Goal: Information Seeking & Learning: Find specific page/section

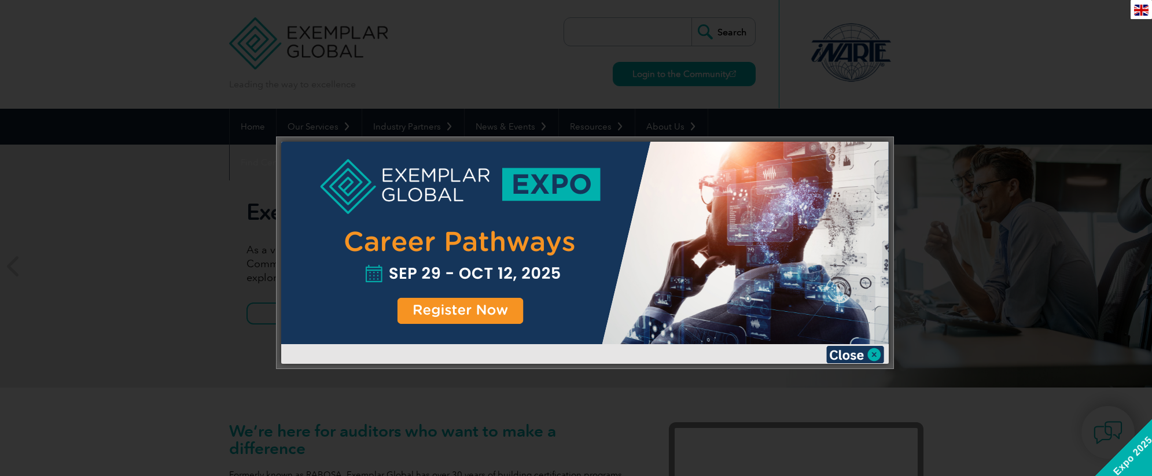
click at [850, 356] on img at bounding box center [855, 354] width 58 height 17
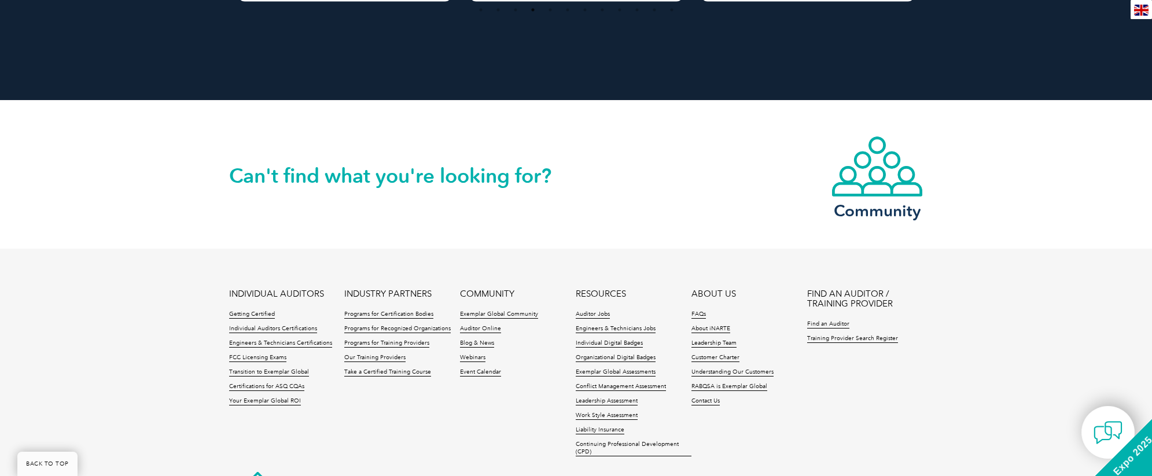
scroll to position [2693, 0]
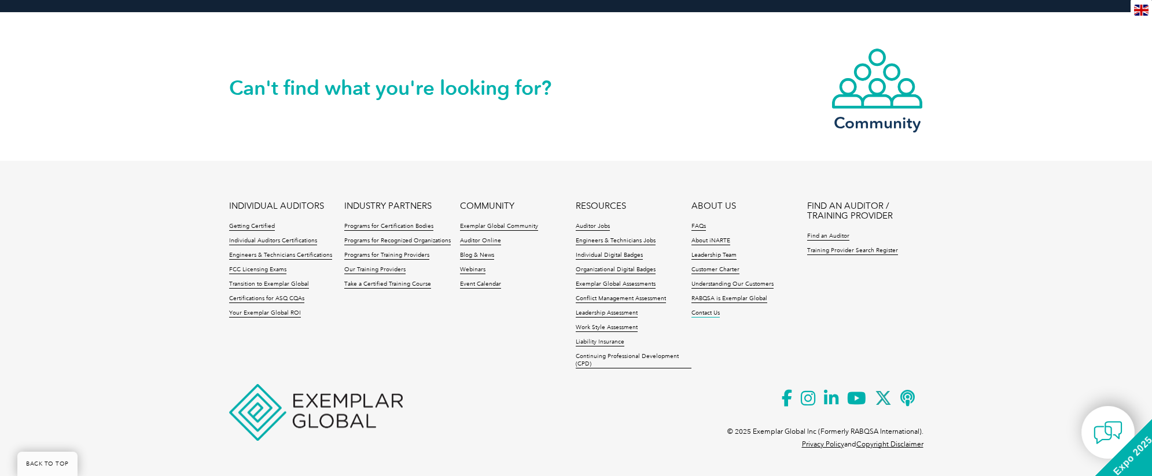
click at [713, 310] on link "Contact Us" at bounding box center [705, 313] width 28 height 8
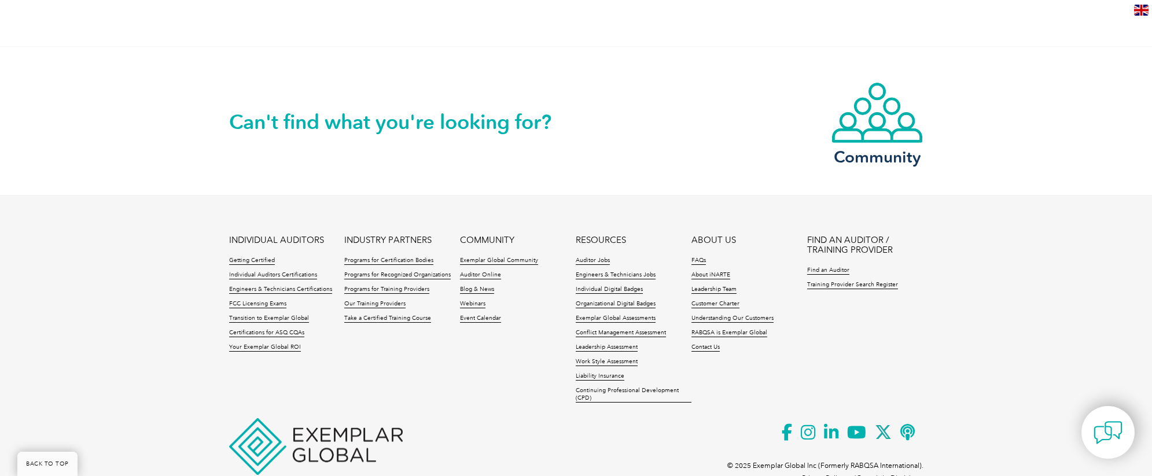
scroll to position [983, 0]
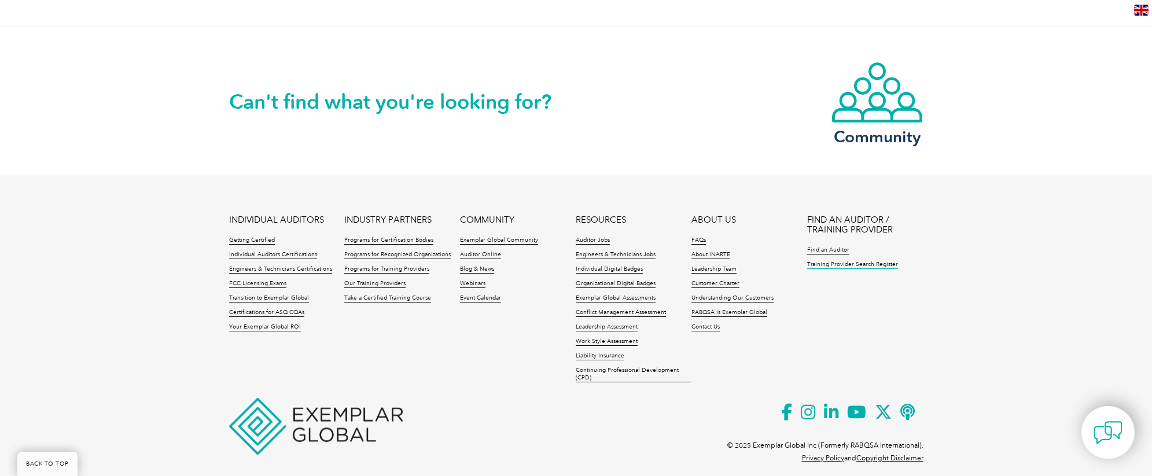
click at [847, 261] on link "Training Provider Search Register" at bounding box center [852, 265] width 91 height 8
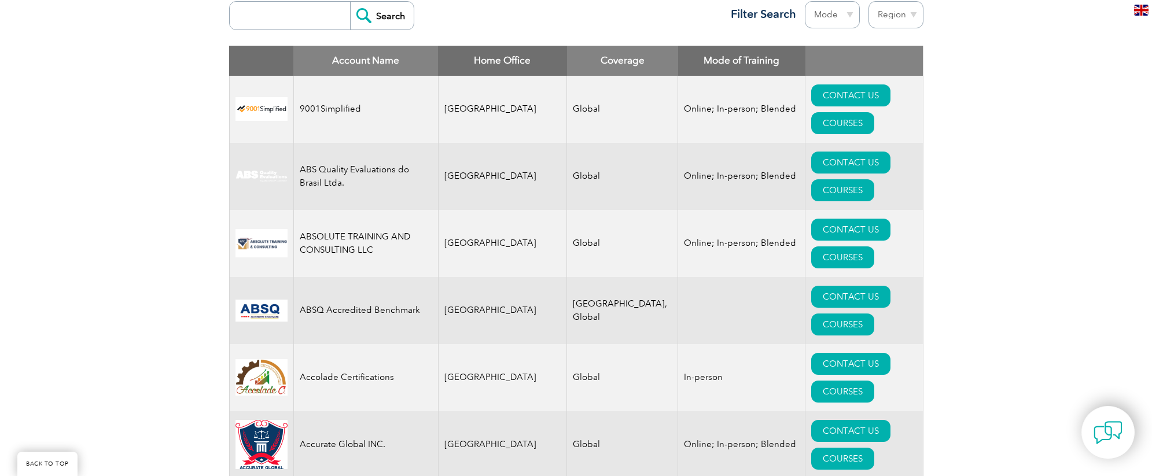
scroll to position [405, 0]
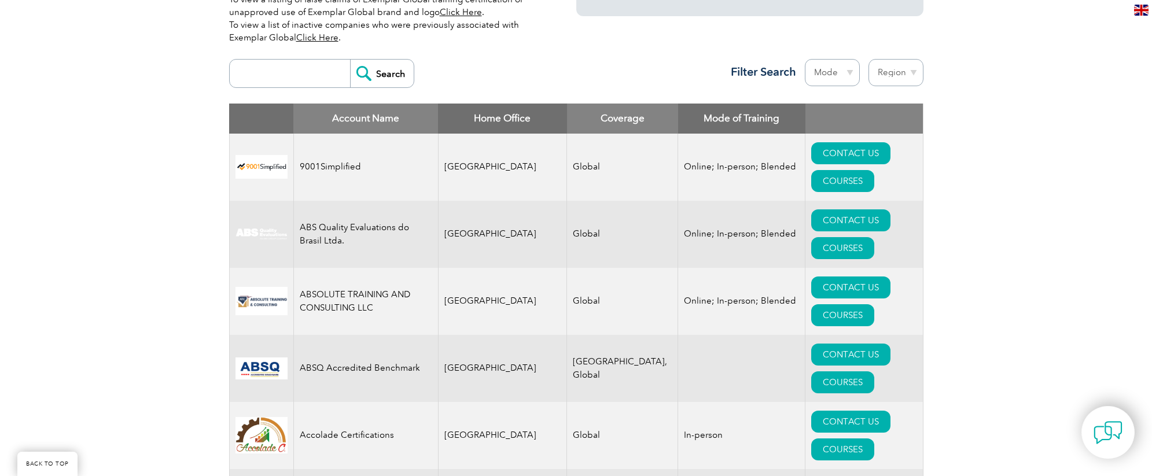
click at [849, 71] on select "Mode Online In-person Blended" at bounding box center [832, 72] width 55 height 27
click at [914, 72] on select "Region Australia Bahrain Bangladesh Brazil Canada Colombia Dominican Republic E…" at bounding box center [895, 72] width 55 height 27
select select "[GEOGRAPHIC_DATA]"
click at [868, 59] on select "Region Australia Bahrain Bangladesh Brazil Canada Colombia Dominican Republic E…" at bounding box center [895, 72] width 55 height 27
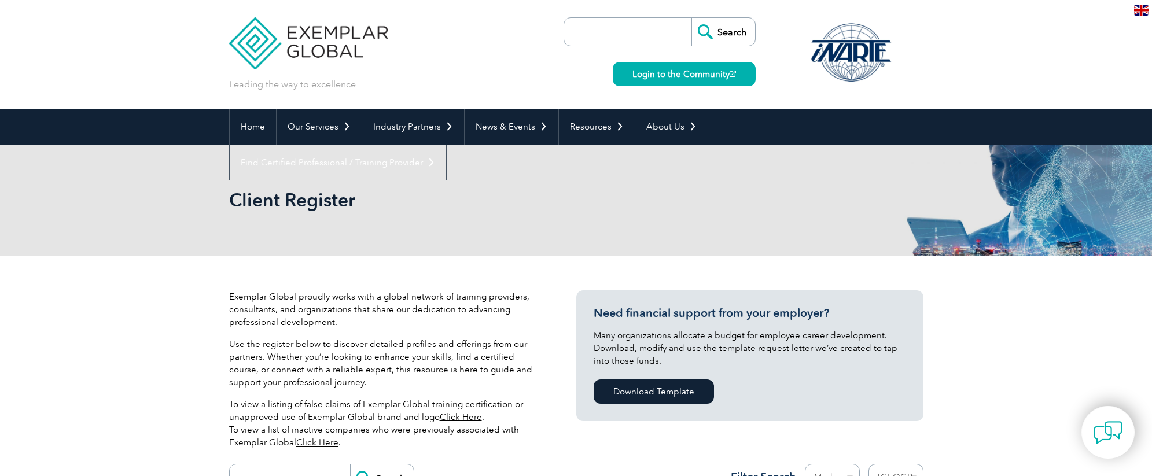
select select "[GEOGRAPHIC_DATA]"
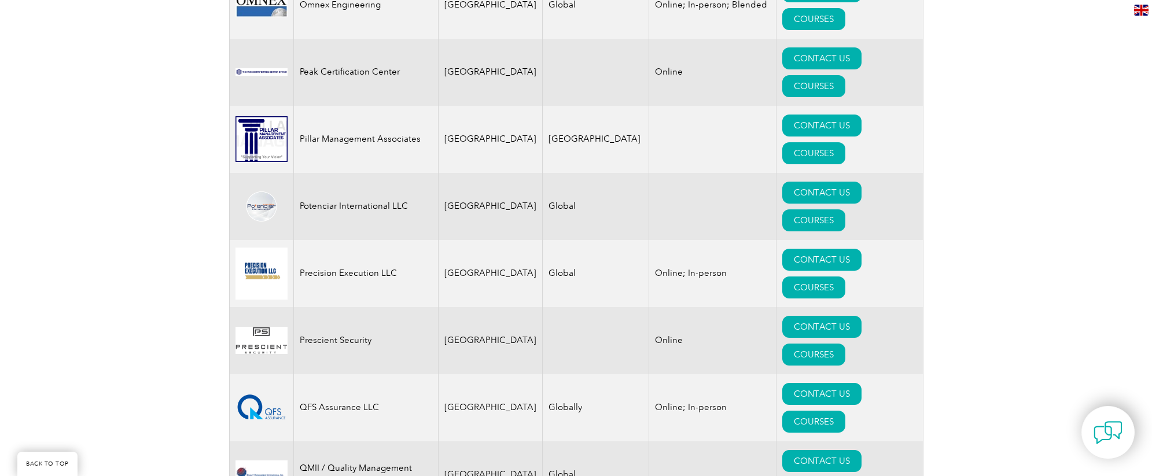
scroll to position [2603, 0]
